Goal: Transaction & Acquisition: Purchase product/service

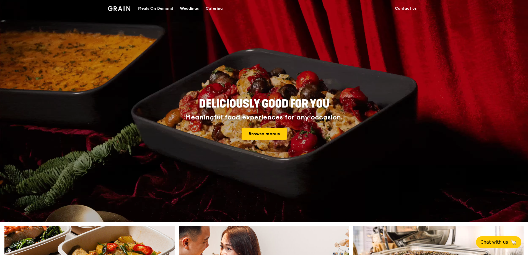
click at [149, 7] on div "Meals On Demand" at bounding box center [155, 8] width 35 height 17
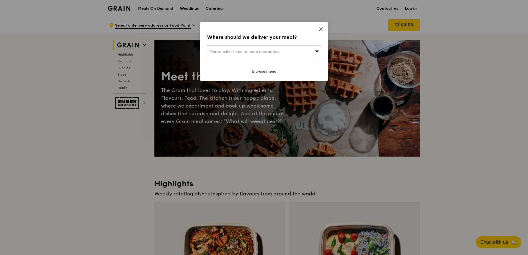
click at [322, 27] on icon at bounding box center [320, 29] width 5 height 5
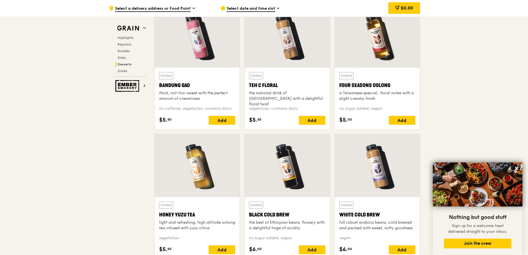
scroll to position [1882, 0]
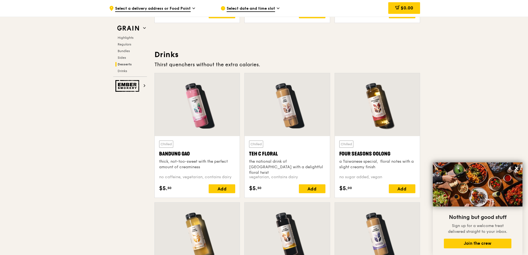
click at [128, 8] on span "Select a delivery address or Food Point" at bounding box center [153, 9] width 76 height 6
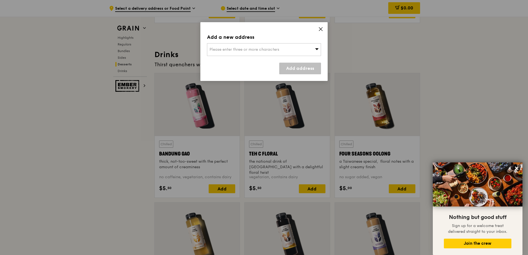
click at [248, 46] on div "Please enter three or more characters" at bounding box center [264, 49] width 114 height 13
type input "737628"
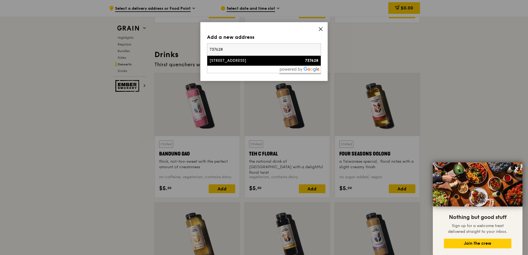
click at [232, 58] on li "[STREET_ADDRESS] 737628" at bounding box center [263, 61] width 113 height 10
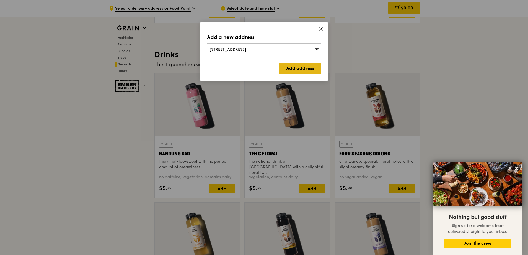
click at [291, 69] on link "Add address" at bounding box center [300, 69] width 42 height 12
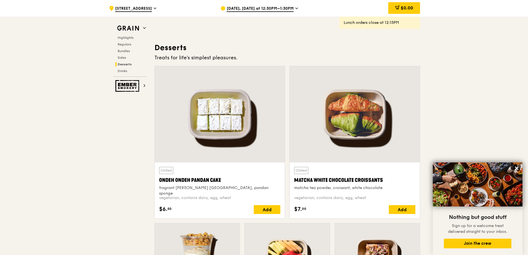
scroll to position [1550, 0]
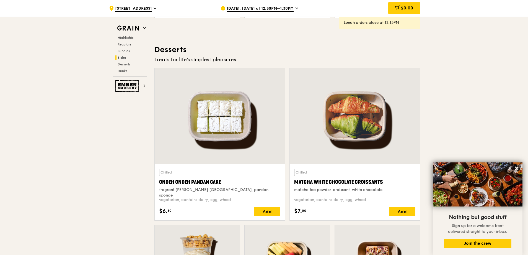
click at [258, 8] on span "[DATE], [DATE] at 12:30PM–1:30PM" at bounding box center [260, 9] width 67 height 6
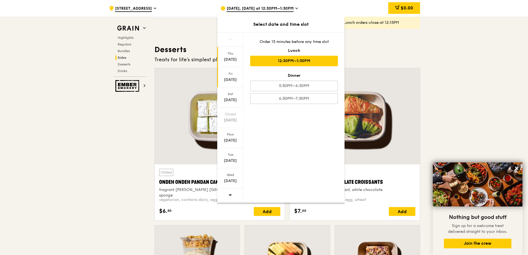
click at [227, 74] on div "Fri" at bounding box center [230, 73] width 25 height 4
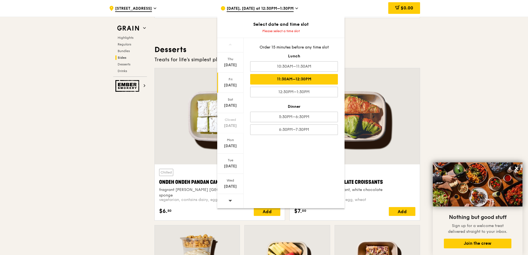
click at [304, 79] on div "11:30AM–12:30PM" at bounding box center [294, 79] width 88 height 11
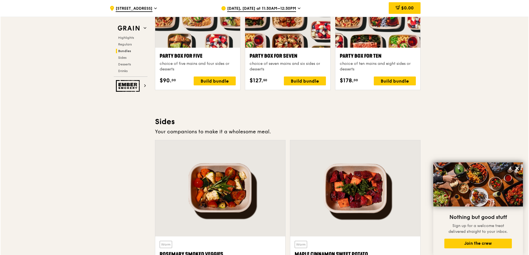
scroll to position [1052, 0]
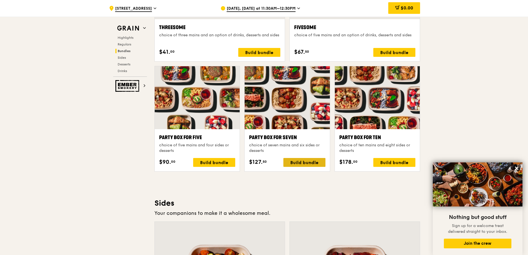
click at [317, 163] on div "Build bundle" at bounding box center [304, 162] width 42 height 9
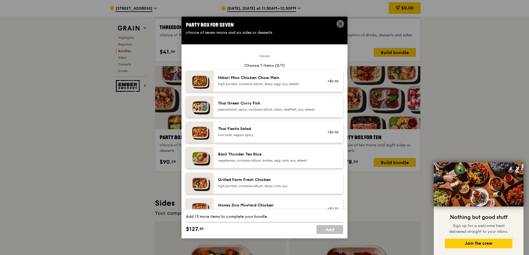
click at [262, 110] on div "pescatarian, spicy, contains allium, dairy, shellfish, soy, wheat" at bounding box center [267, 109] width 99 height 4
click at [270, 83] on div "high protein, contains allium, dairy, egg, soy, wheat" at bounding box center [267, 84] width 99 height 4
click at [288, 81] on div "Hikari Miso Chicken Chow Mein high protein, contains allium, dairy, egg, soy, w…" at bounding box center [267, 80] width 99 height 11
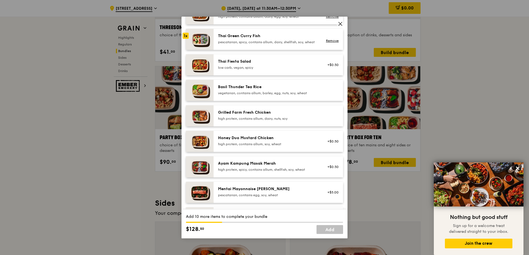
scroll to position [83, 0]
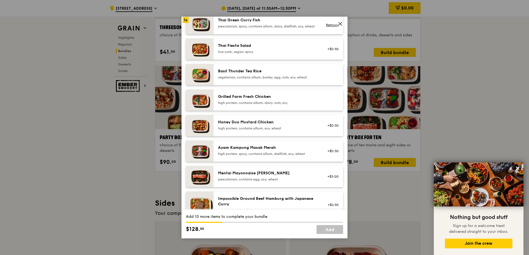
click at [263, 180] on div "Mentai Mayonnaise [PERSON_NAME] pescatarian, contains egg, soy, wheat" at bounding box center [267, 175] width 99 height 11
click at [267, 79] on div "Basil Thunder Tea Rice vegetarian, contains allium, barley, egg, nuts, soy, whe…" at bounding box center [267, 73] width 99 height 11
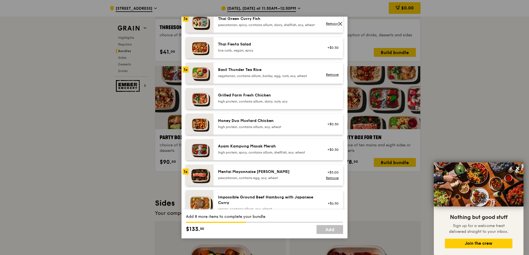
scroll to position [111, 0]
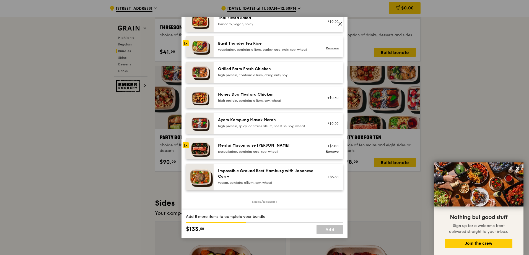
click at [271, 77] on div "Grilled Farm Fresh Chicken high protein, contains allium, dairy, nuts, soy" at bounding box center [267, 71] width 99 height 11
click at [272, 103] on div "high protein, contains allium, soy, wheat" at bounding box center [267, 100] width 99 height 4
click at [269, 128] on div "high protein, spicy, contains allium, shellfish, soy, wheat" at bounding box center [267, 126] width 99 height 4
click at [256, 123] on div "Ayam Kampung Masak Merah" at bounding box center [267, 120] width 99 height 6
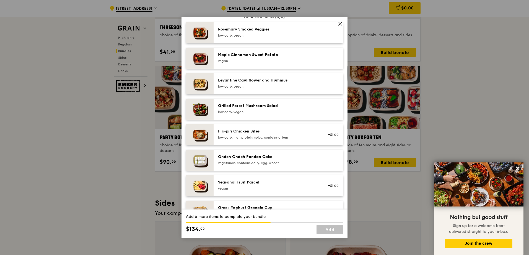
scroll to position [332, 0]
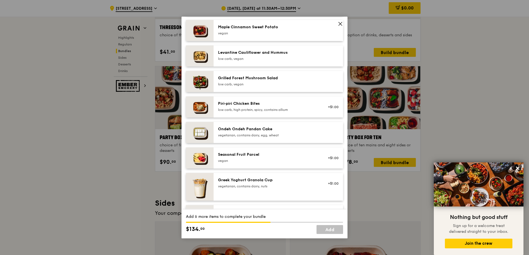
click at [272, 112] on div "low carb, high protein, spicy, contains allium" at bounding box center [267, 109] width 99 height 4
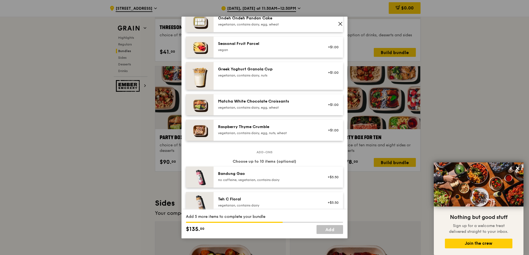
click at [272, 110] on div "vegetarian, contains dairy, egg, wheat" at bounding box center [267, 107] width 99 height 4
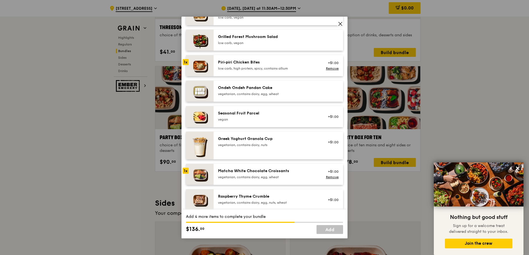
scroll to position [360, 0]
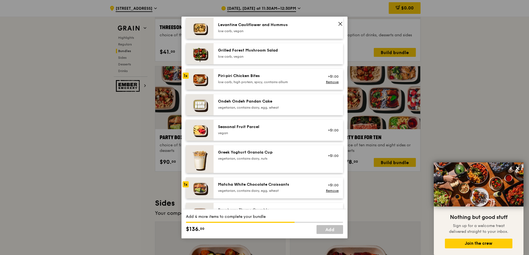
click at [261, 193] on div "vegetarian, contains dairy, egg, wheat" at bounding box center [267, 190] width 99 height 4
click at [299, 108] on div "Ondeh Ondeh Pandan Cake vegetarian, contains dairy, egg, wheat" at bounding box center [267, 104] width 99 height 11
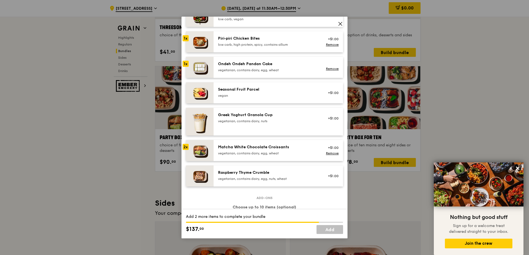
scroll to position [387, 0]
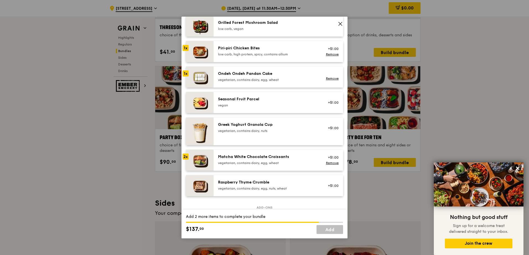
click at [244, 190] on div "vegetarian, contains dairy, egg, nuts, wheat" at bounding box center [267, 188] width 99 height 4
click at [253, 107] on div "Seasonal Fruit Parcel [GEOGRAPHIC_DATA]" at bounding box center [267, 101] width 99 height 11
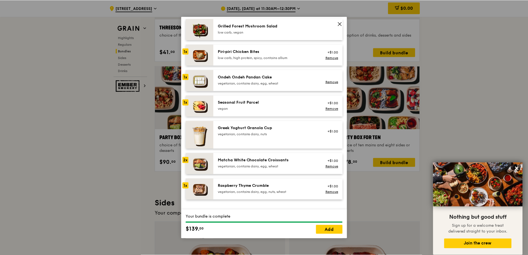
scroll to position [440, 0]
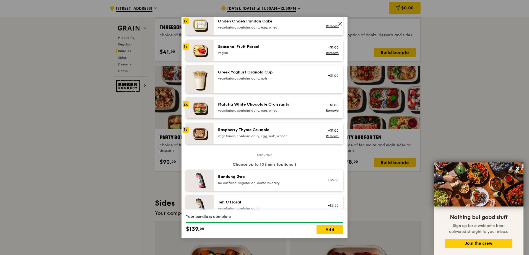
click at [340, 24] on icon at bounding box center [340, 23] width 3 height 3
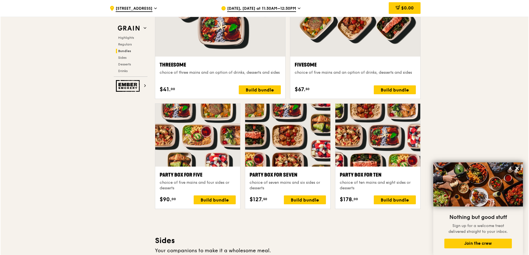
scroll to position [969, 0]
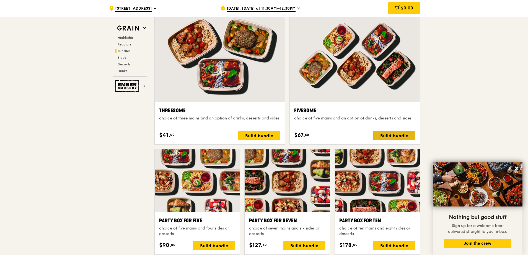
click at [405, 136] on div "Build bundle" at bounding box center [394, 135] width 42 height 9
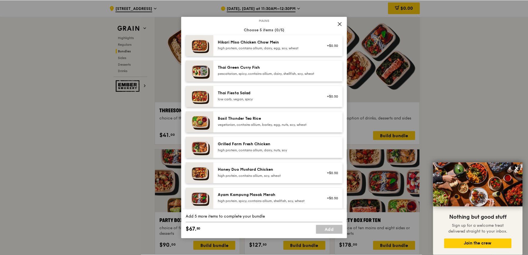
scroll to position [0, 0]
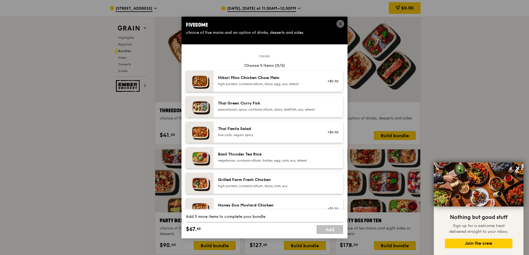
click at [339, 24] on icon at bounding box center [340, 23] width 5 height 5
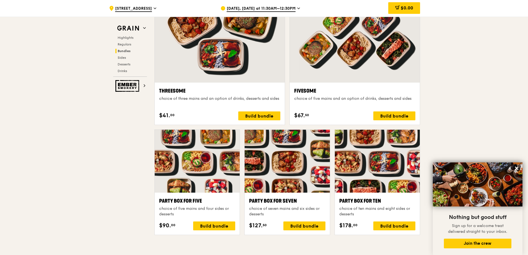
scroll to position [996, 0]
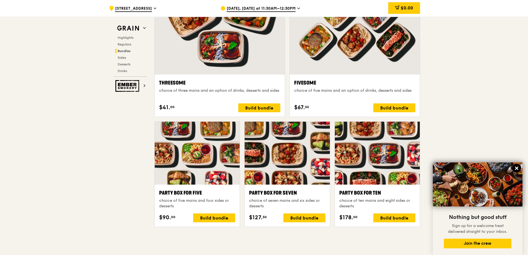
click at [518, 169] on icon at bounding box center [516, 167] width 3 height 3
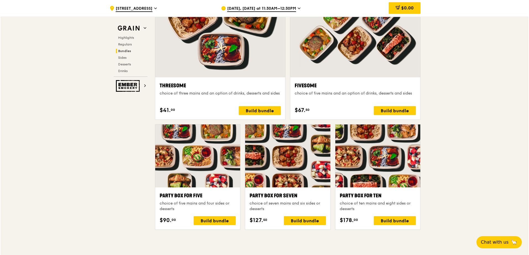
scroll to position [1024, 0]
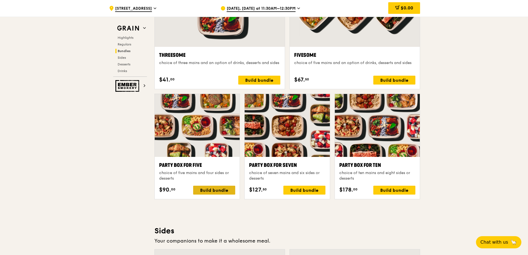
click at [221, 191] on div "Build bundle" at bounding box center [214, 189] width 42 height 9
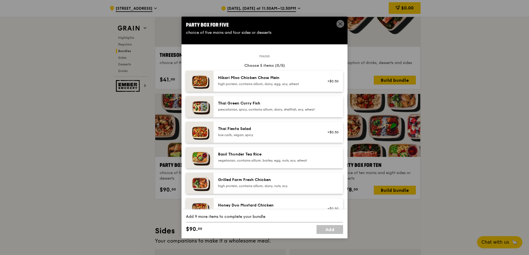
click at [269, 81] on div "Hikari Miso Chicken Chow Mein high protein, contains allium, dairy, egg, soy, w…" at bounding box center [267, 80] width 99 height 11
click at [259, 81] on div "Hikari Miso Chicken Chow Mein high protein, contains allium, dairy, egg, soy, w…" at bounding box center [267, 80] width 99 height 11
click at [255, 109] on div "pescatarian, spicy, contains allium, dairy, shellfish, soy, wheat" at bounding box center [267, 109] width 99 height 4
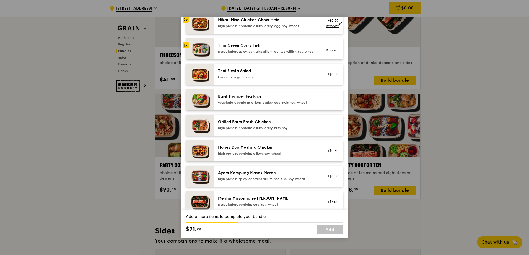
scroll to position [83, 0]
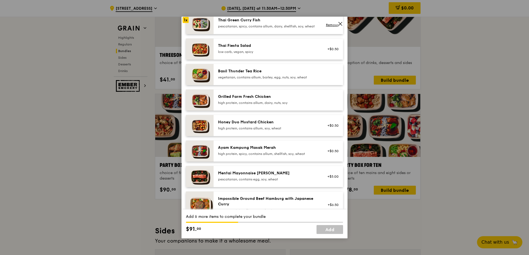
click at [265, 79] on div "vegetarian, contains allium, barley, egg, nuts, soy, wheat" at bounding box center [267, 77] width 99 height 4
click at [251, 181] on div "pescatarian, contains egg, soy, wheat" at bounding box center [267, 179] width 99 height 4
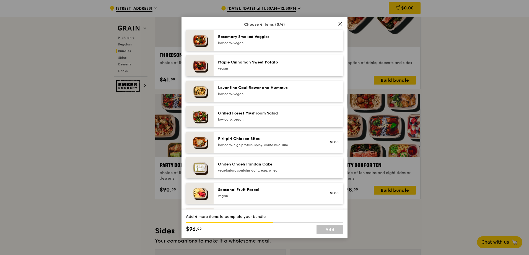
scroll to position [304, 0]
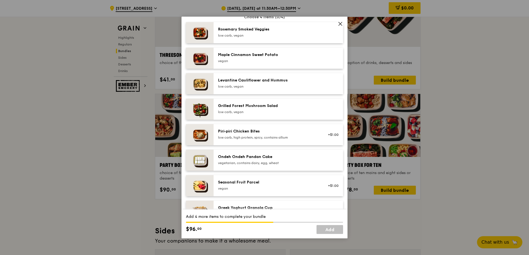
click at [261, 139] on div "low carb, high protein, spicy, contains allium" at bounding box center [267, 137] width 99 height 4
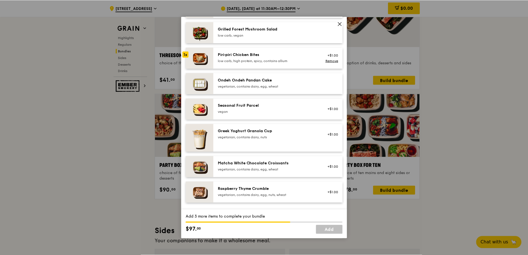
scroll to position [387, 0]
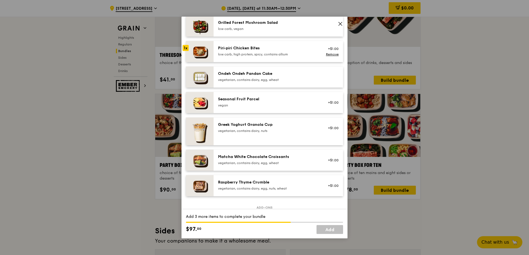
click at [270, 82] on div "vegetarian, contains dairy, egg, wheat" at bounding box center [267, 79] width 99 height 4
click at [257, 107] on div "vegan" at bounding box center [267, 105] width 99 height 4
click at [257, 165] on div "Matcha White Chocolate Croissants vegetarian, contains dairy, egg, wheat" at bounding box center [267, 159] width 99 height 11
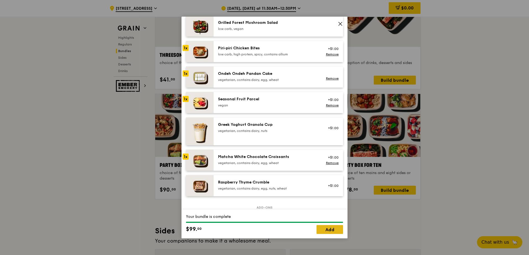
click at [329, 230] on link "Add" at bounding box center [330, 229] width 27 height 9
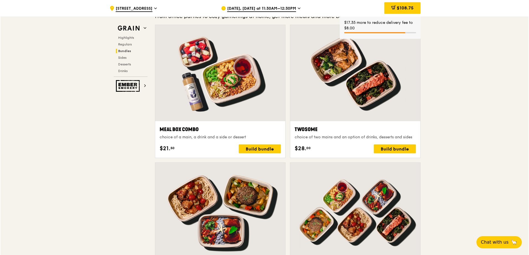
scroll to position [803, 0]
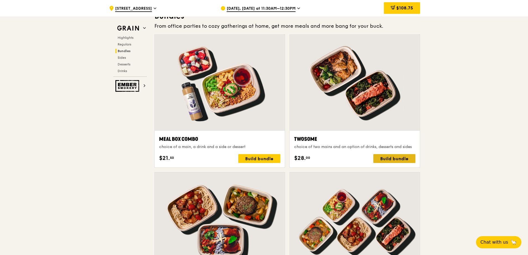
click at [403, 160] on div "Build bundle" at bounding box center [394, 158] width 42 height 9
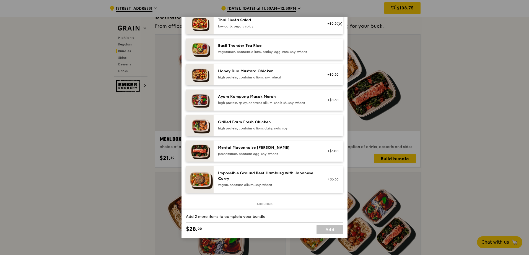
scroll to position [111, 0]
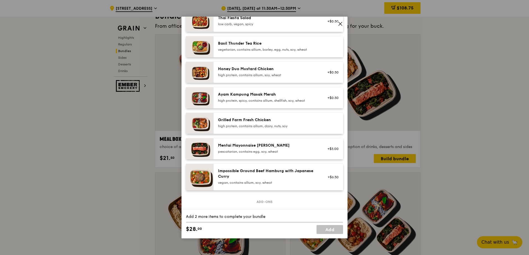
click at [301, 128] on div "high protein, contains allium, dairy, nuts, soy" at bounding box center [267, 126] width 99 height 4
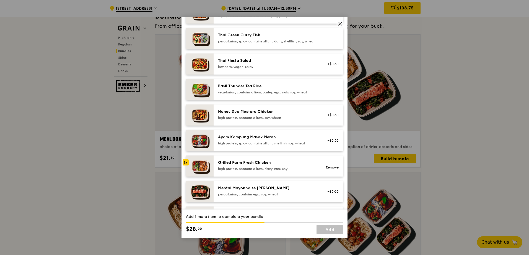
scroll to position [55, 0]
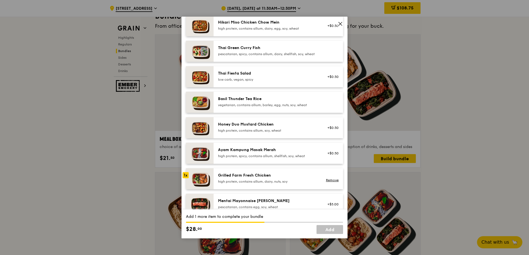
click at [282, 134] on div "Honey Duo Mustard Chicken high protein, contains allium, soy, wheat" at bounding box center [268, 127] width 106 height 12
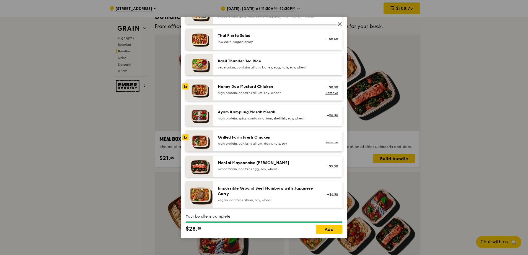
scroll to position [166, 0]
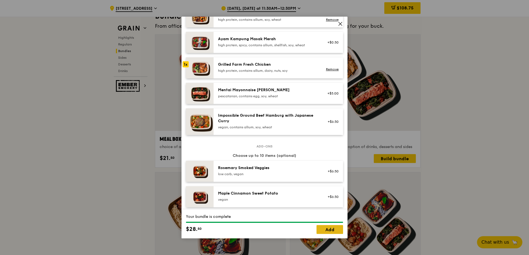
click at [333, 230] on link "Add" at bounding box center [330, 229] width 27 height 9
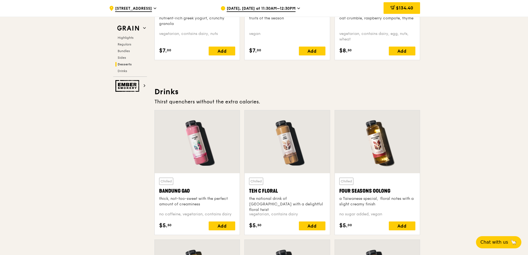
scroll to position [1854, 0]
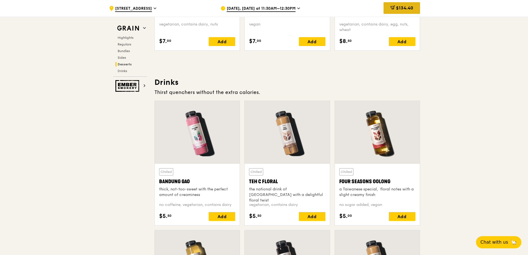
click at [396, 10] on span "$134.40" at bounding box center [404, 7] width 17 height 5
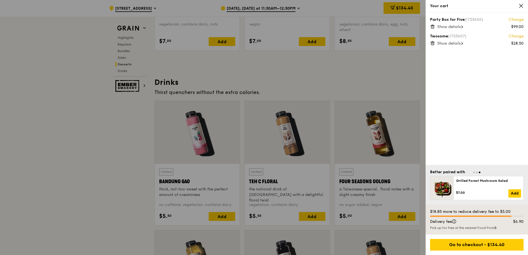
click at [431, 28] on icon at bounding box center [432, 26] width 3 height 3
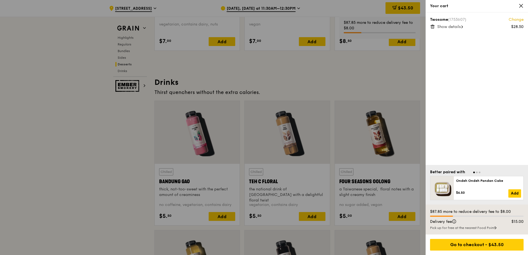
click at [431, 28] on icon at bounding box center [432, 26] width 5 height 5
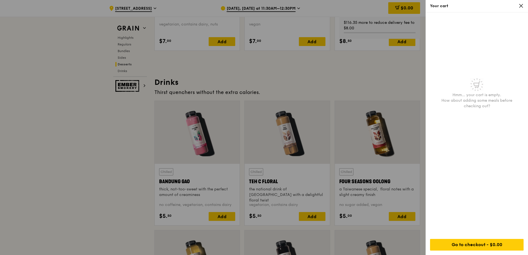
click at [521, 5] on icon at bounding box center [521, 5] width 5 height 5
